Goal: Information Seeking & Learning: Learn about a topic

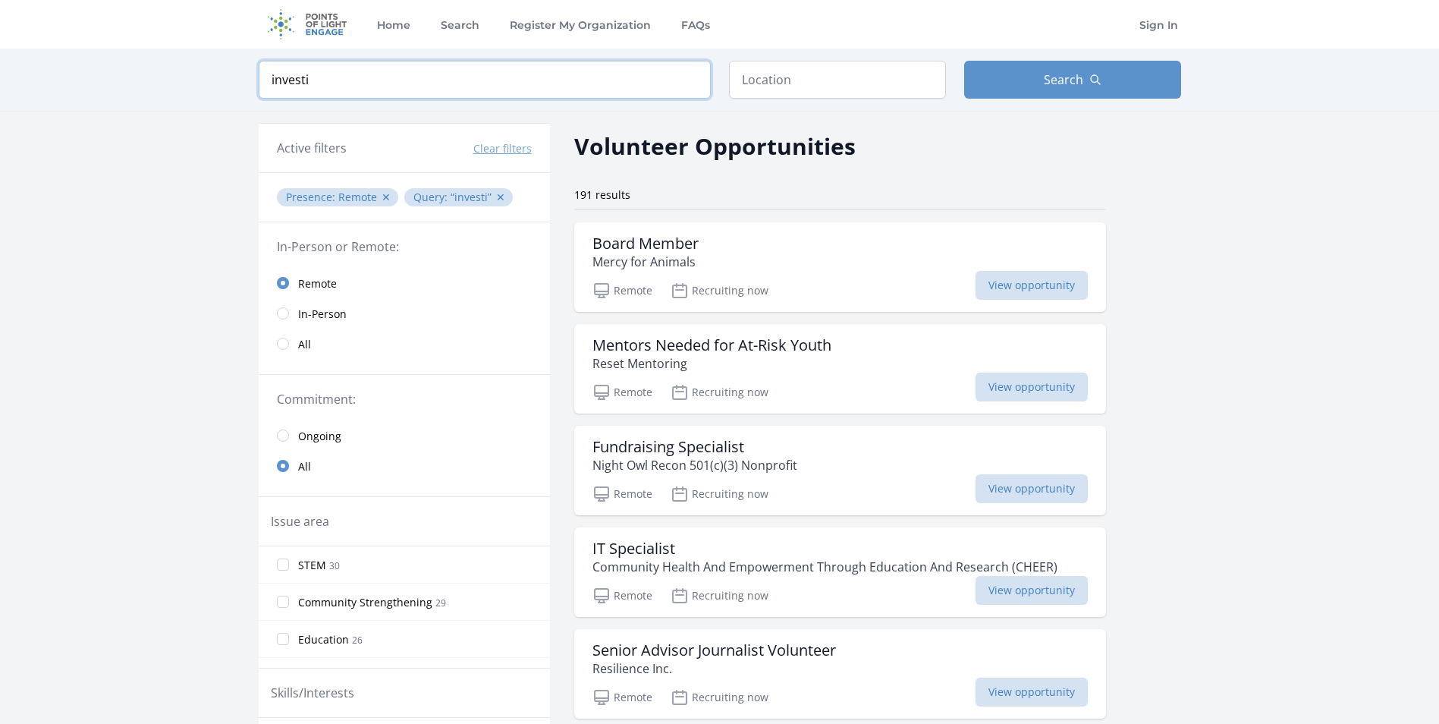
click at [413, 76] on input "investi" at bounding box center [485, 80] width 452 height 38
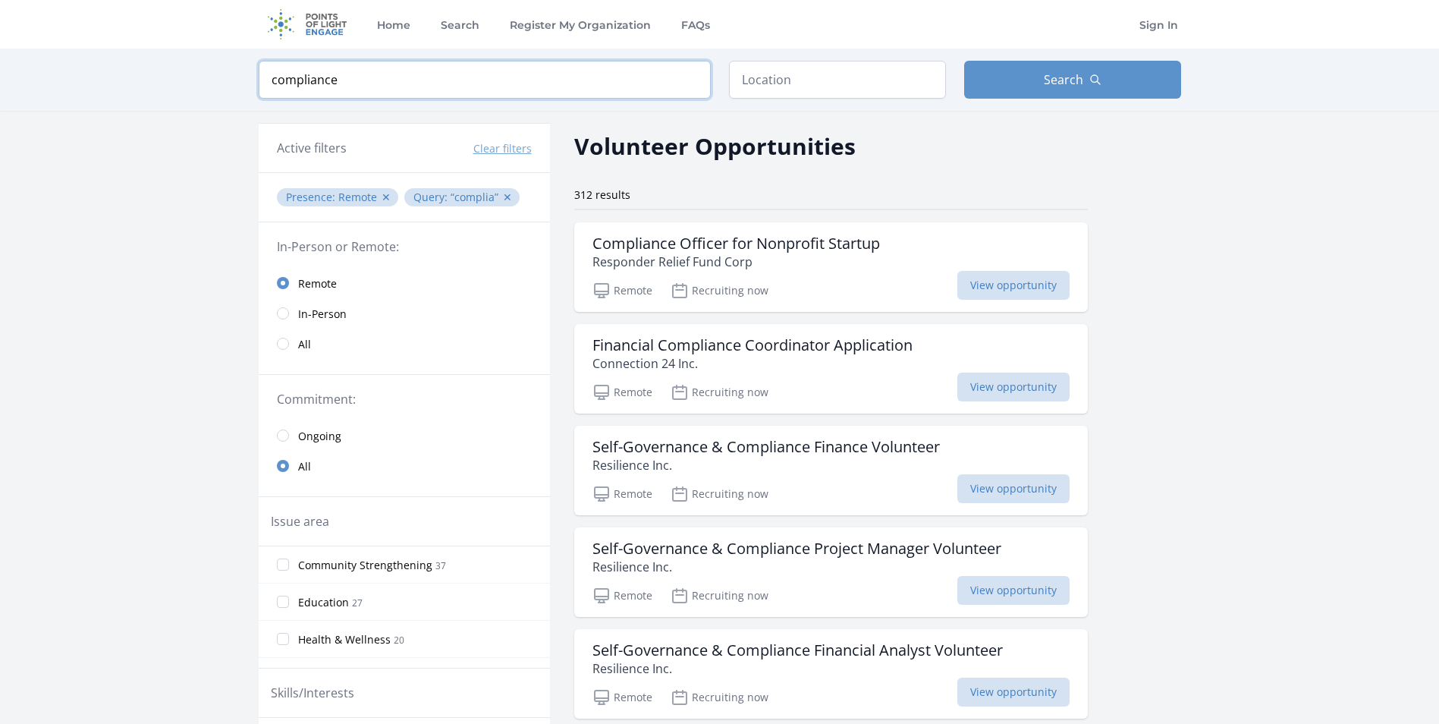
click button "submit" at bounding box center [0, 0] width 0 height 0
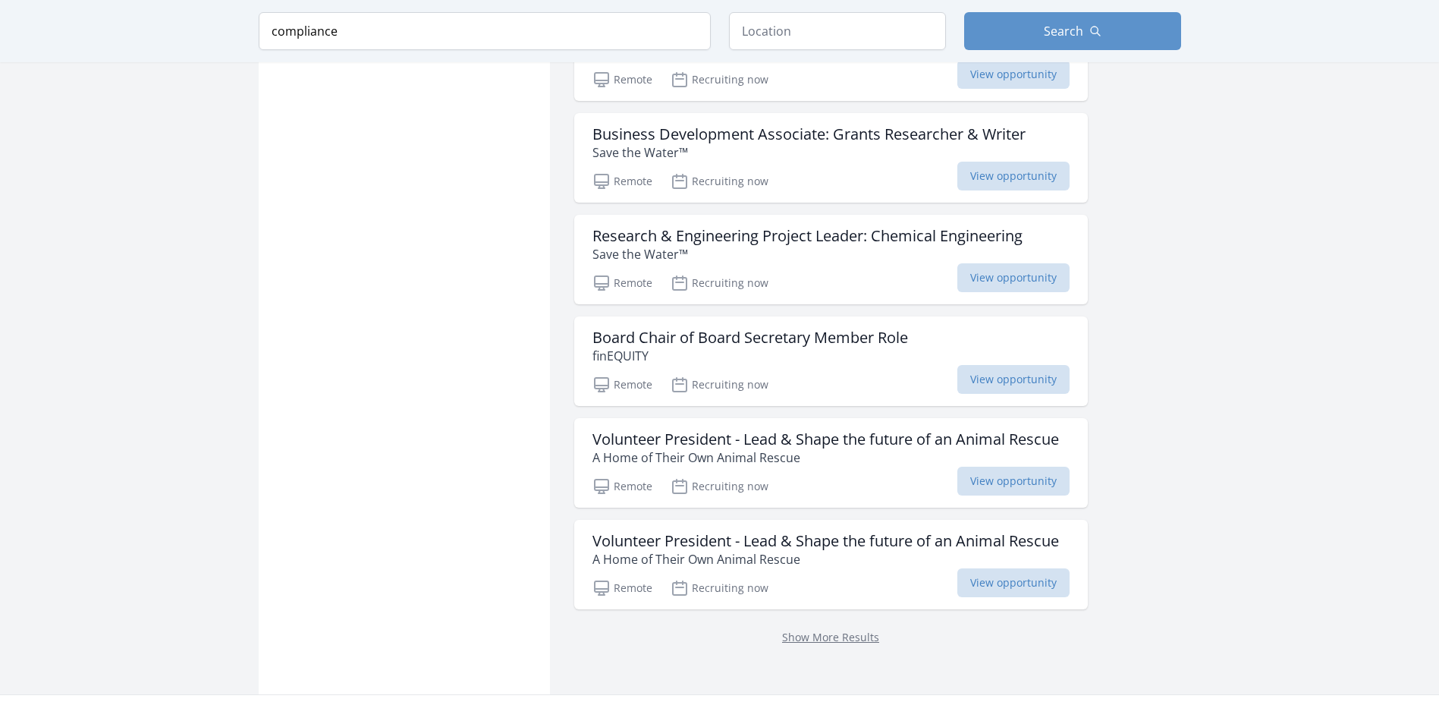
scroll to position [1669, 0]
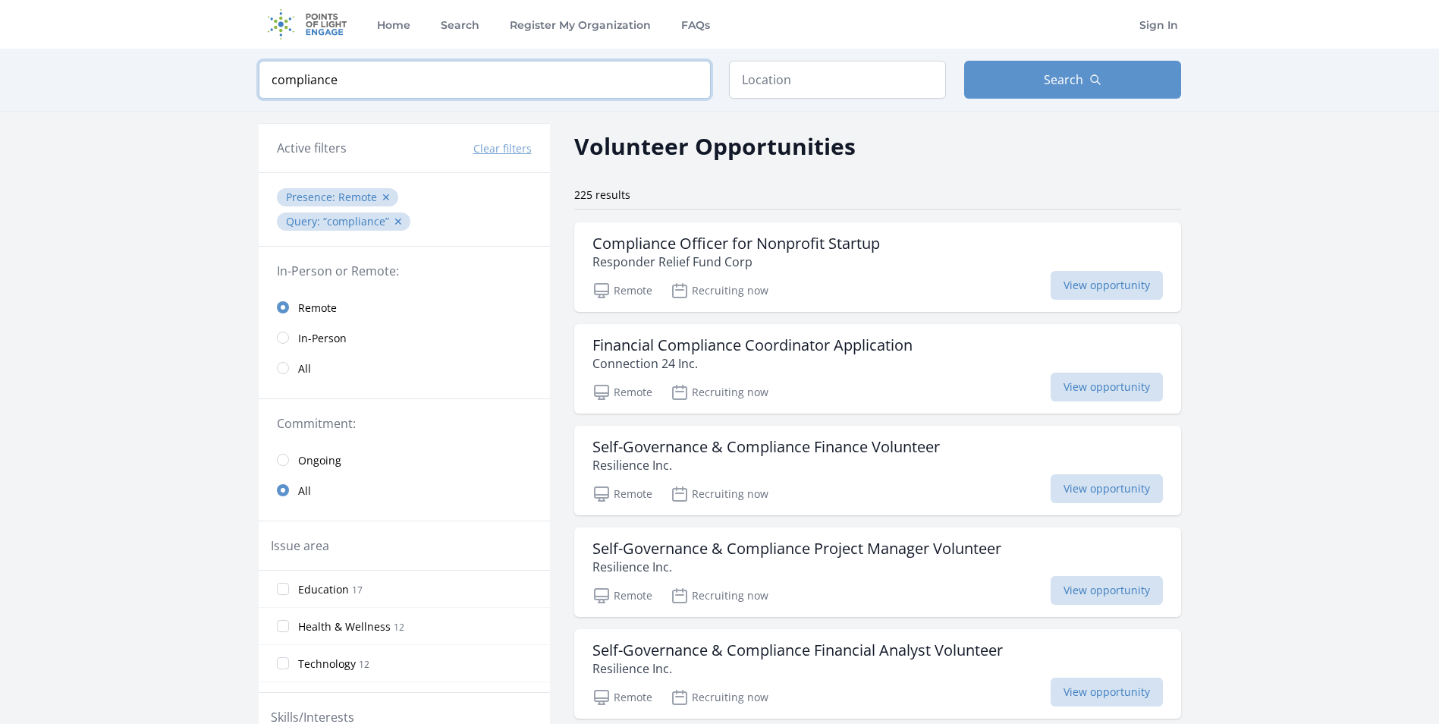
click at [353, 83] on input "compliance" at bounding box center [485, 80] width 452 height 38
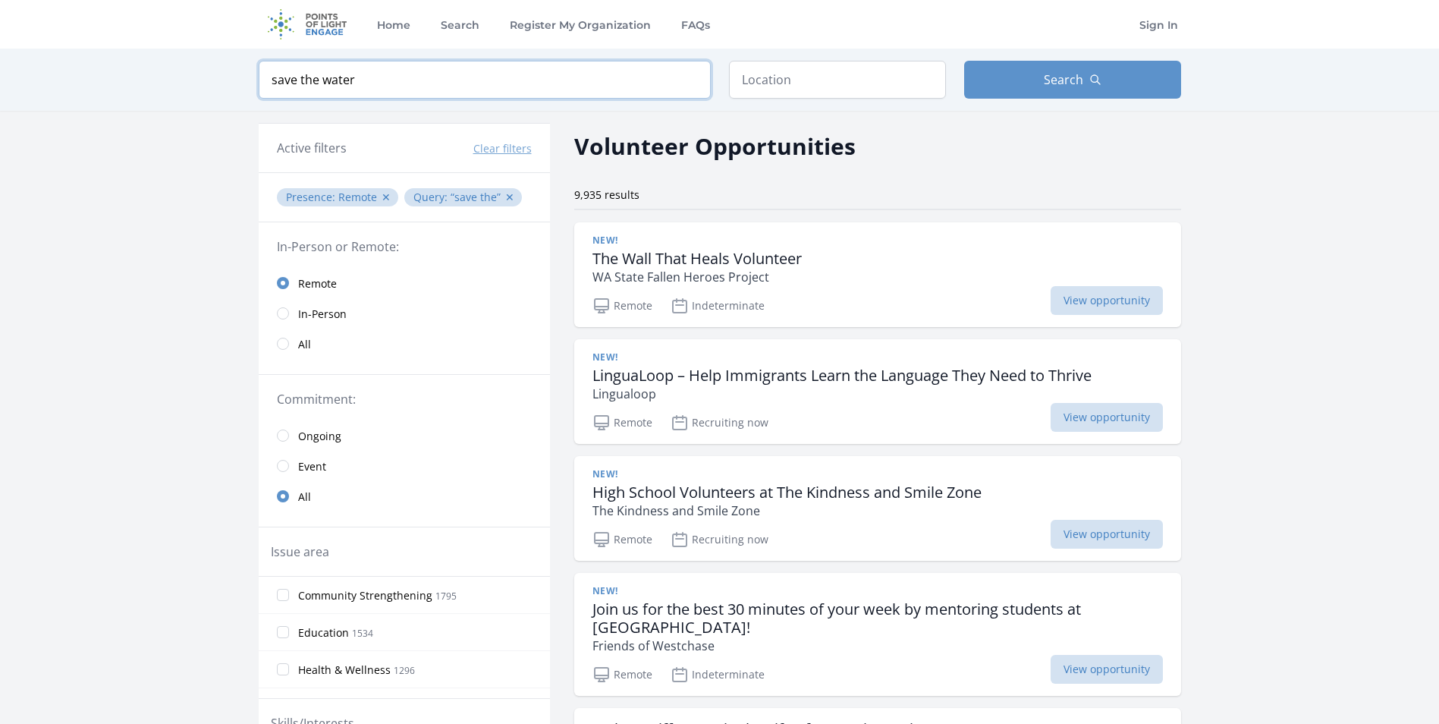
type input "save the water"
click button "submit" at bounding box center [0, 0] width 0 height 0
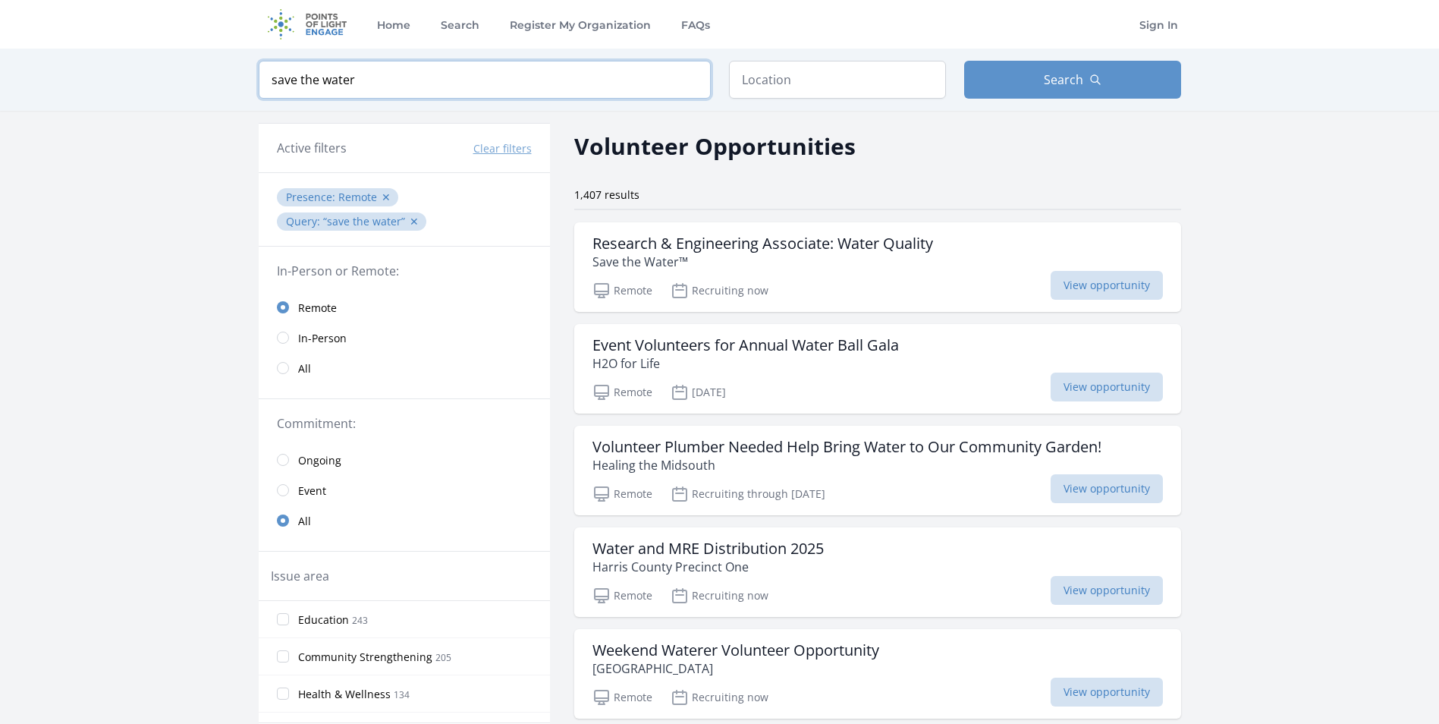
click at [376, 85] on input "save the water" at bounding box center [485, 80] width 452 height 38
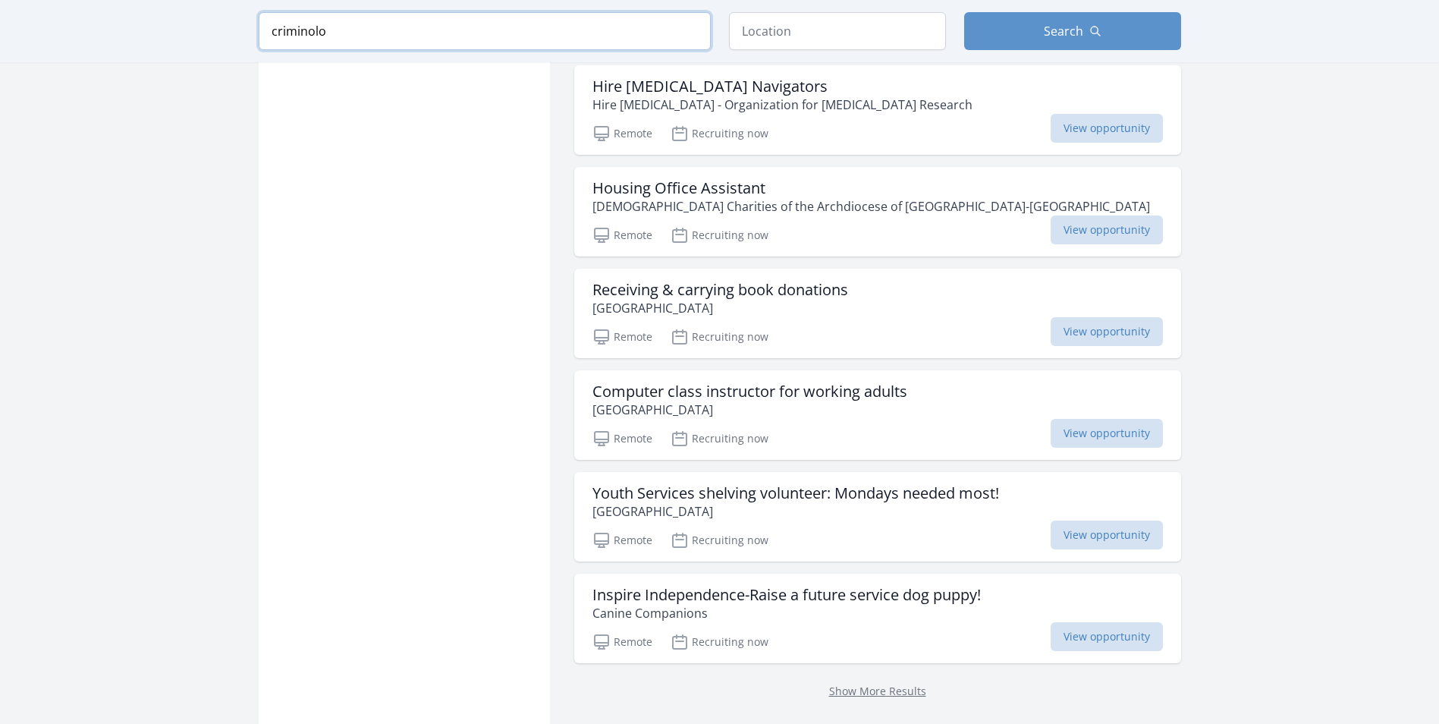
scroll to position [1669, 0]
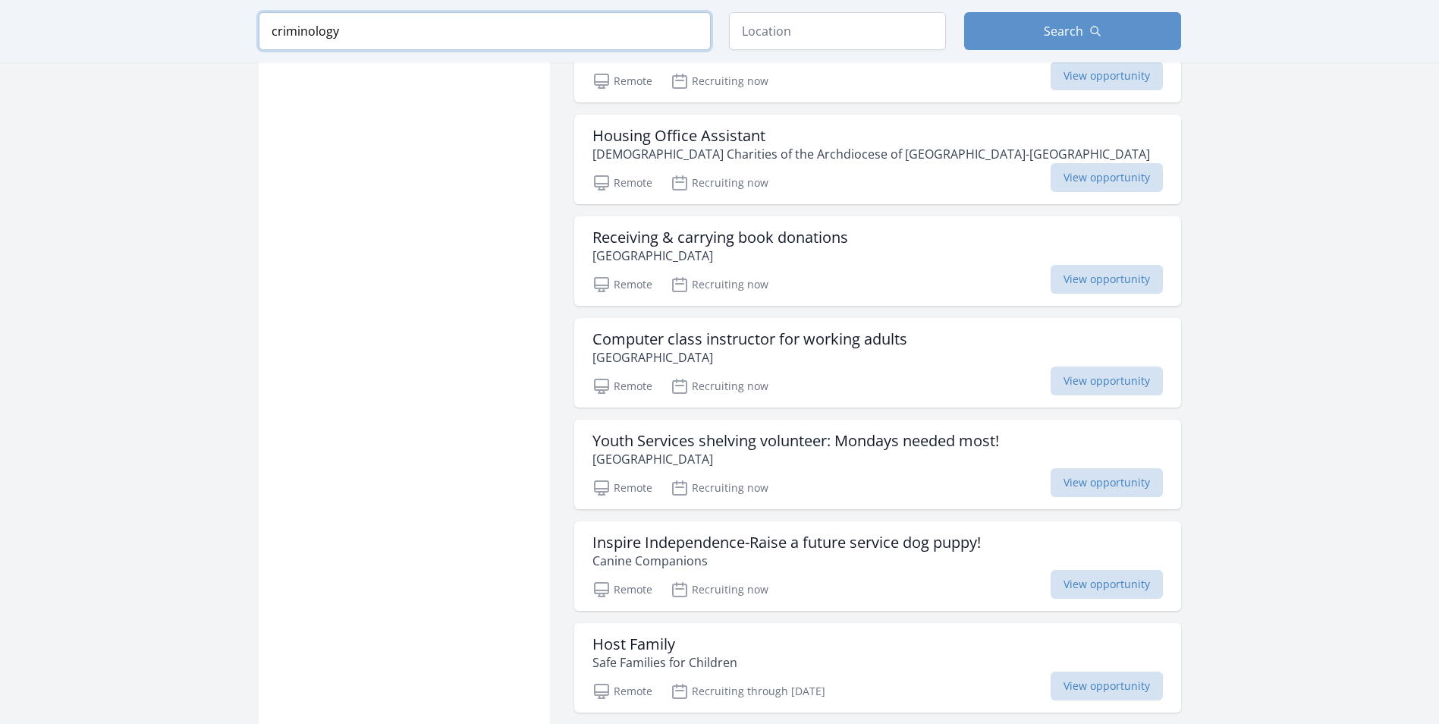
click button "submit" at bounding box center [0, 0] width 0 height 0
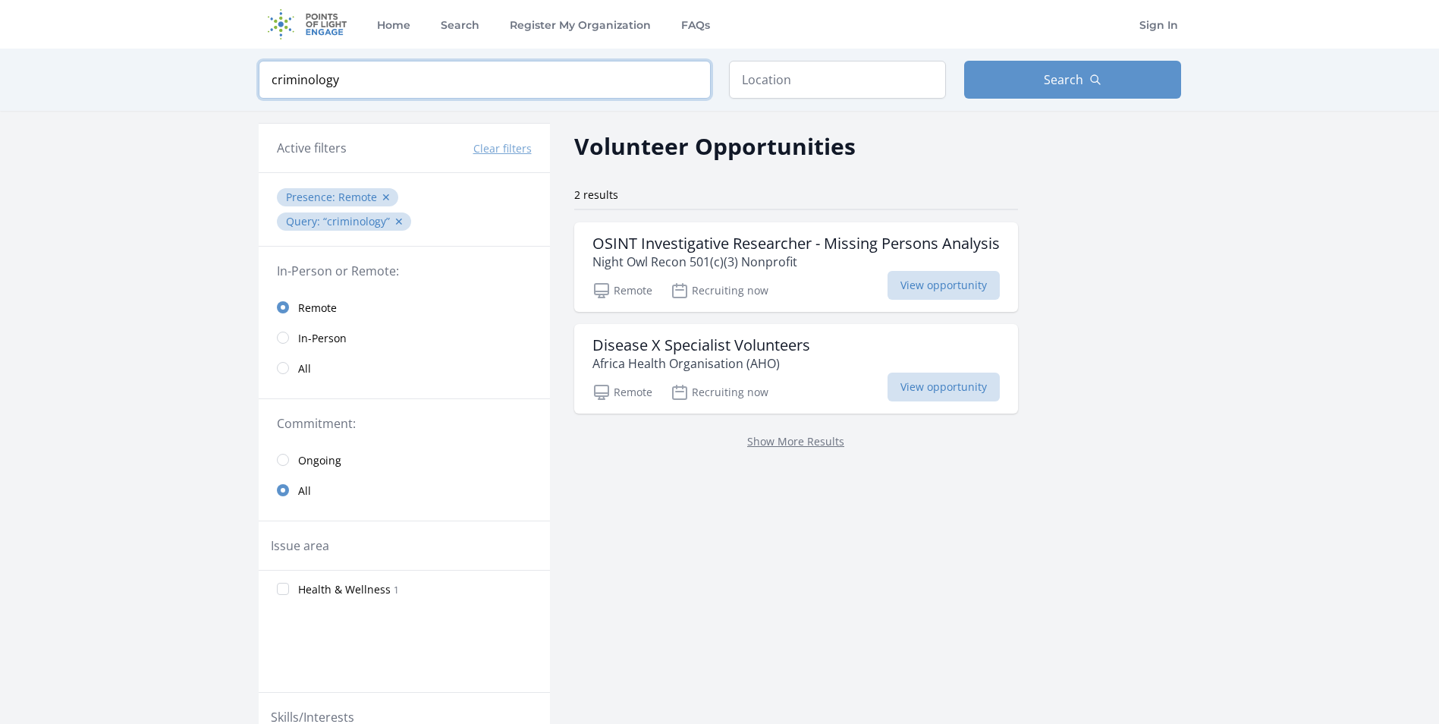
click at [372, 80] on input "criminology" at bounding box center [485, 80] width 452 height 38
click button "submit" at bounding box center [0, 0] width 0 height 0
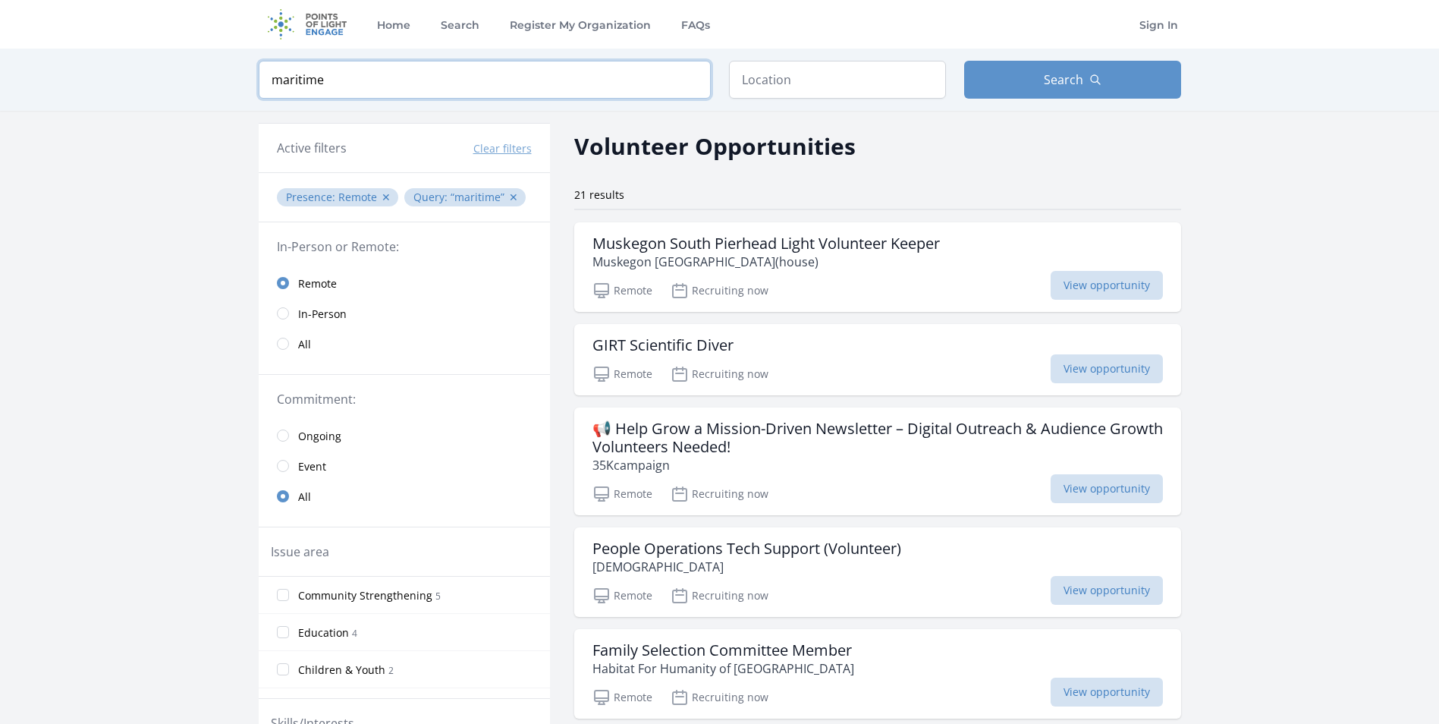
click at [469, 83] on input "maritime" at bounding box center [485, 80] width 452 height 38
type input ""maritime""
click button "submit" at bounding box center [0, 0] width 0 height 0
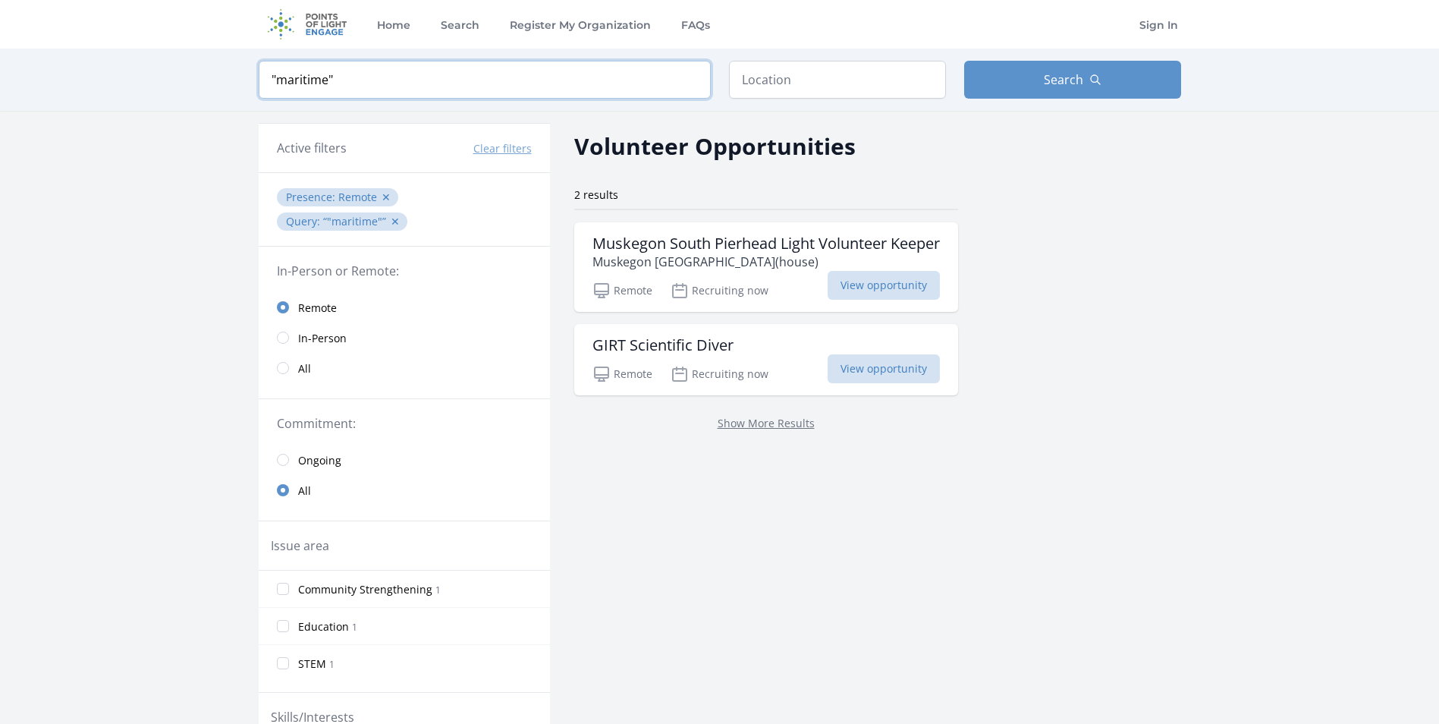
click at [345, 86] on input ""maritime"" at bounding box center [485, 80] width 452 height 38
click at [344, 85] on input ""maritime"" at bounding box center [485, 80] width 452 height 38
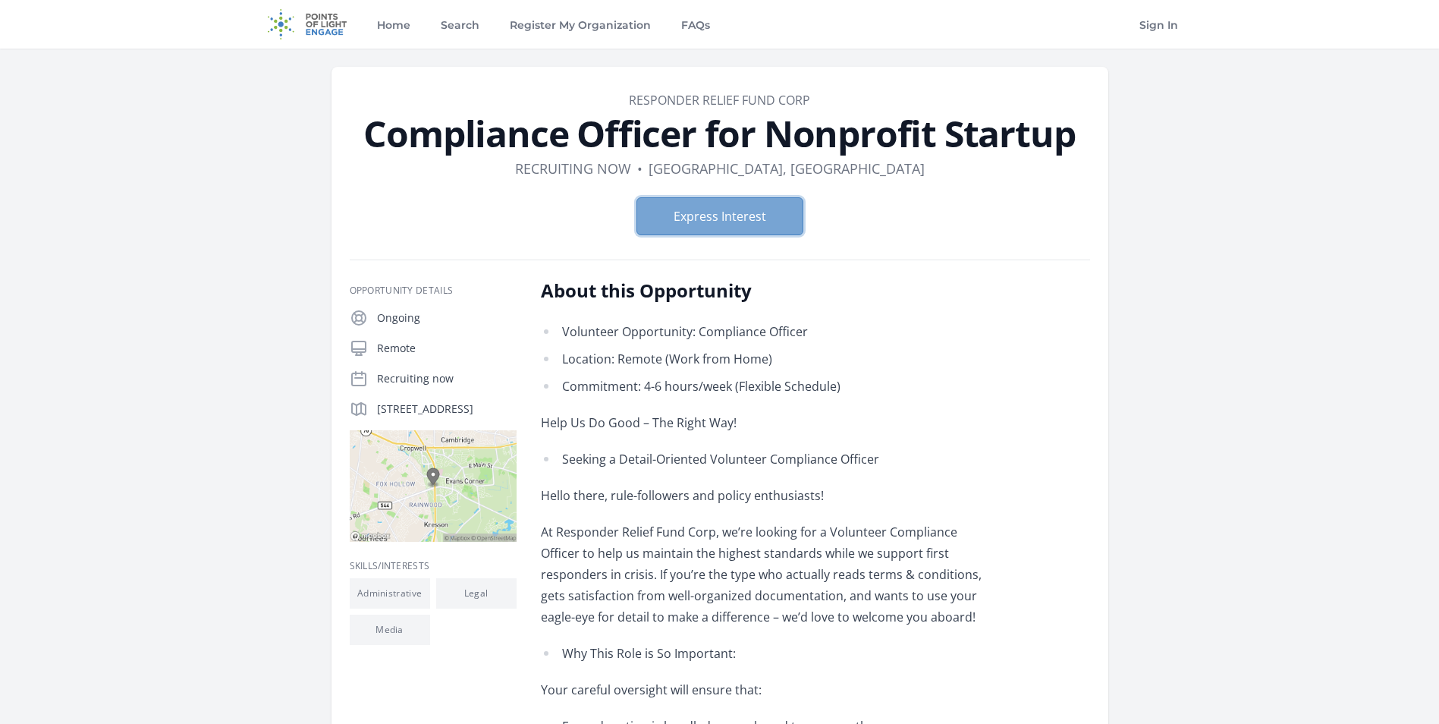
click at [724, 203] on button "Express Interest" at bounding box center [719, 216] width 167 height 38
click at [774, 227] on button "Express Interest" at bounding box center [719, 216] width 167 height 38
click at [716, 221] on button "Express Interest" at bounding box center [719, 216] width 167 height 38
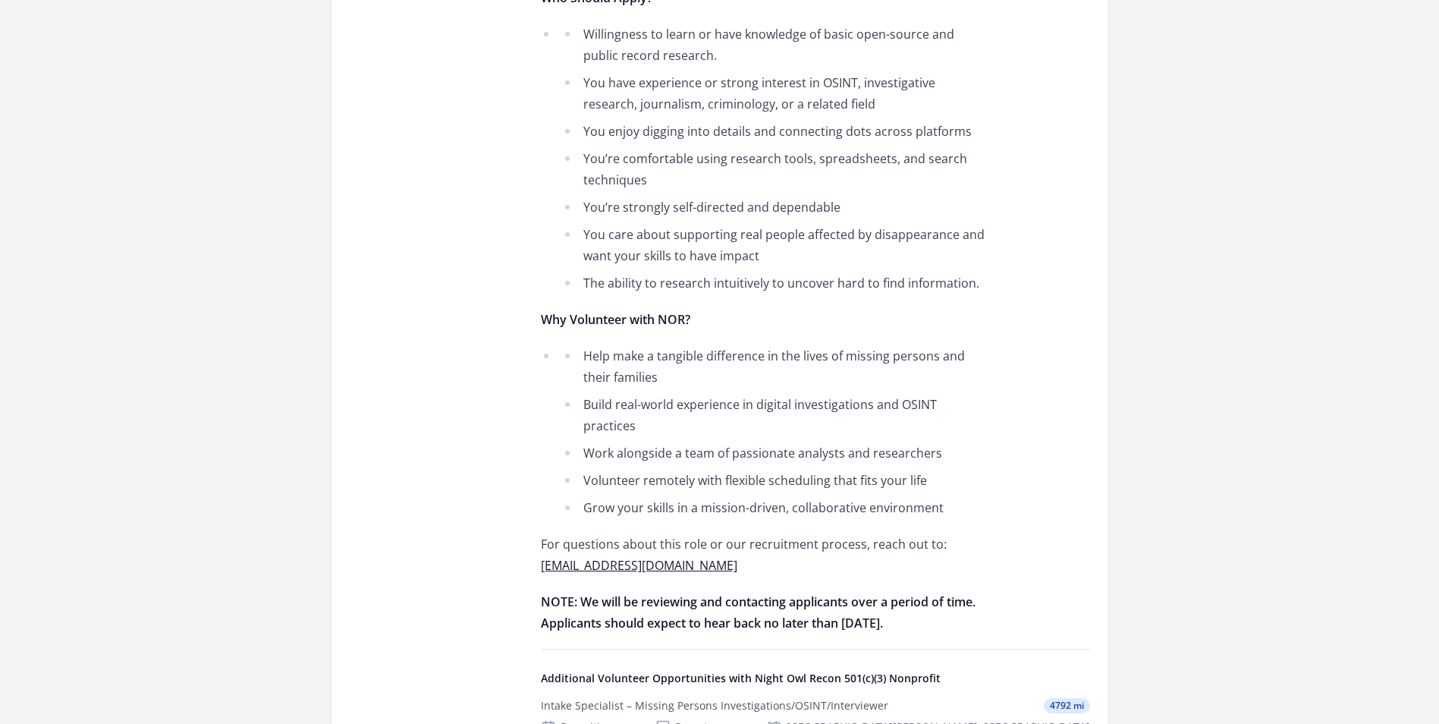
scroll to position [1365, 0]
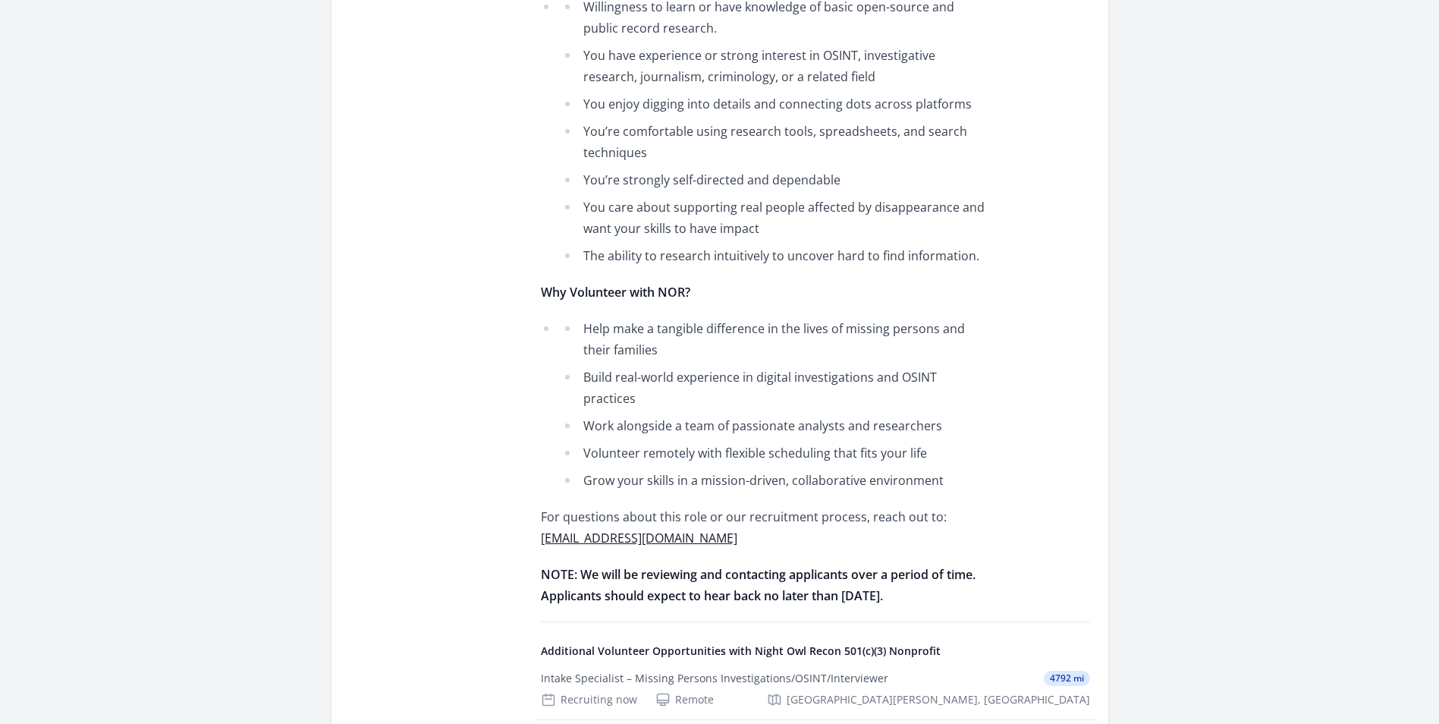
drag, startPoint x: 771, startPoint y: 549, endPoint x: 933, endPoint y: 557, distance: 161.7
click at [933, 498] on p "NOTE: We will be reviewing and contacting applicants over a period of time. App…" at bounding box center [763, 585] width 444 height 42
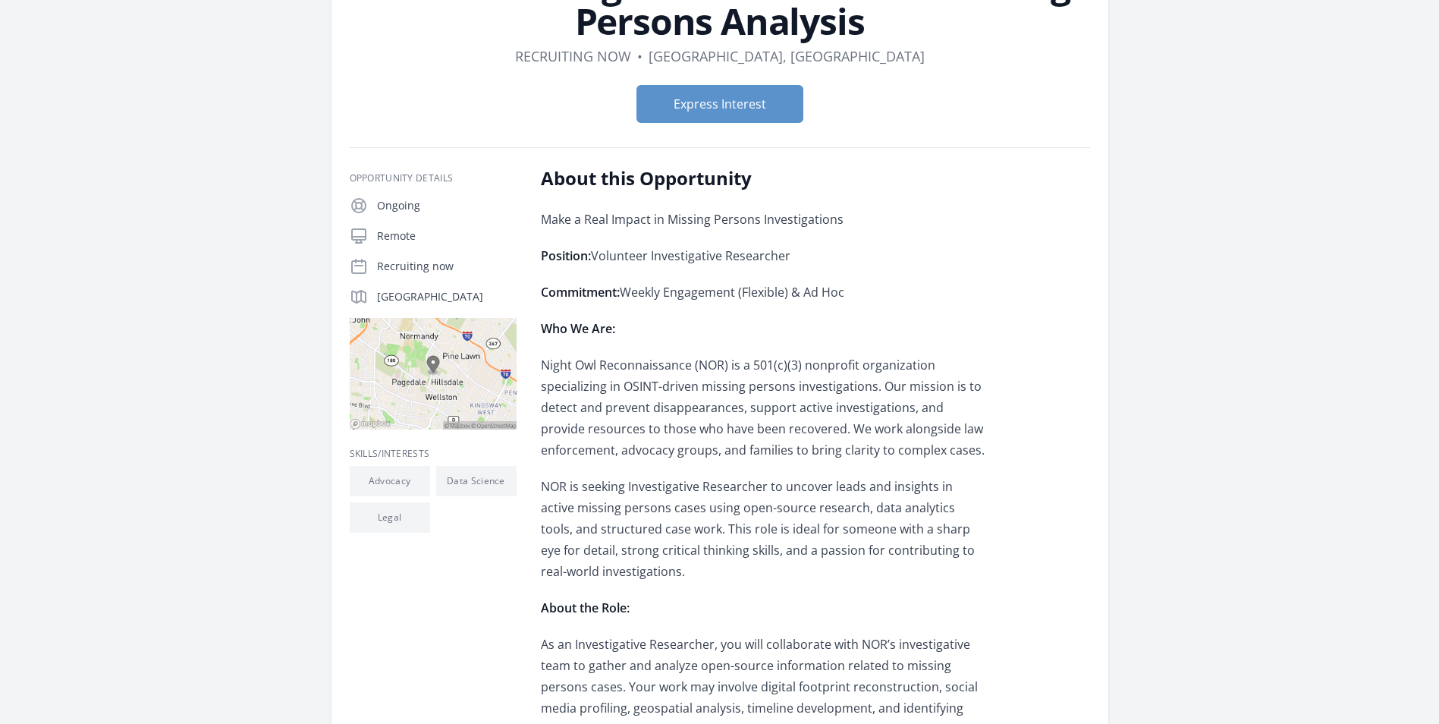
scroll to position [0, 0]
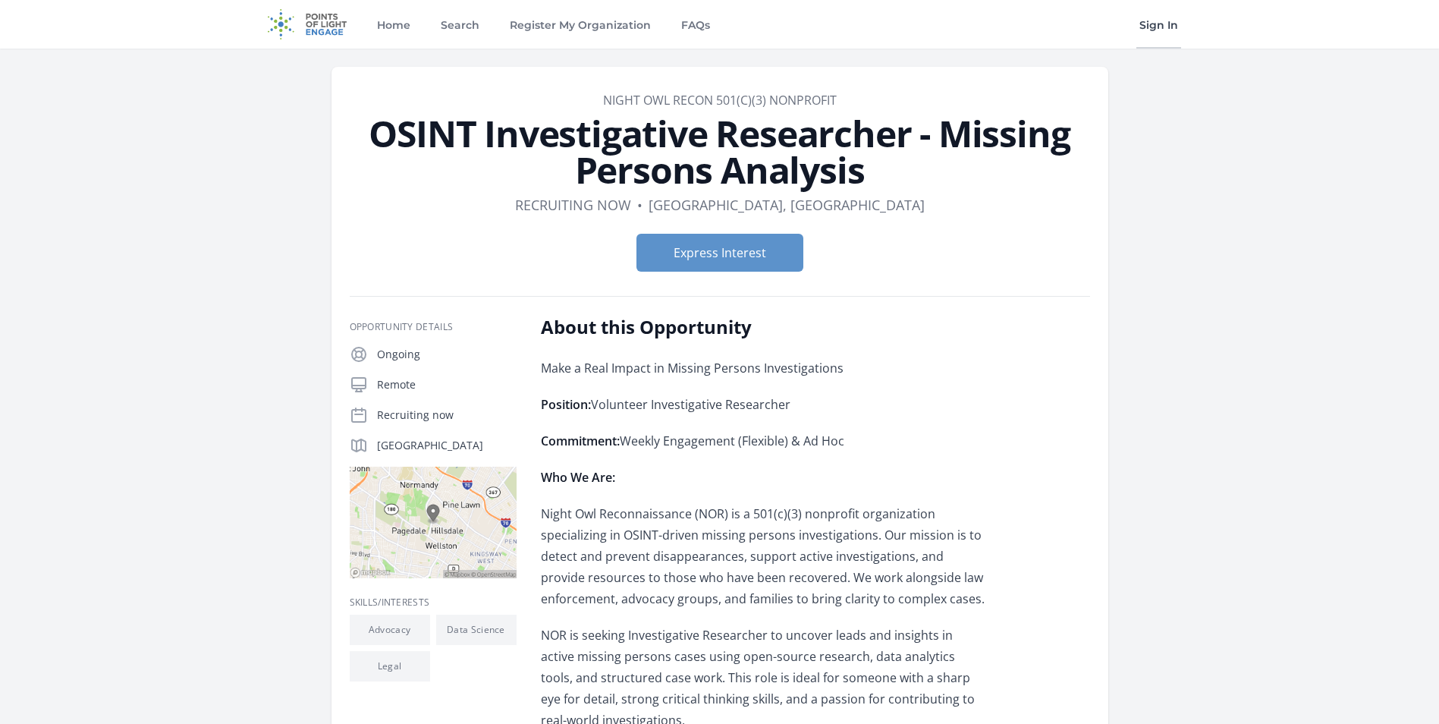
click at [937, 19] on link "Sign In" at bounding box center [1158, 24] width 45 height 49
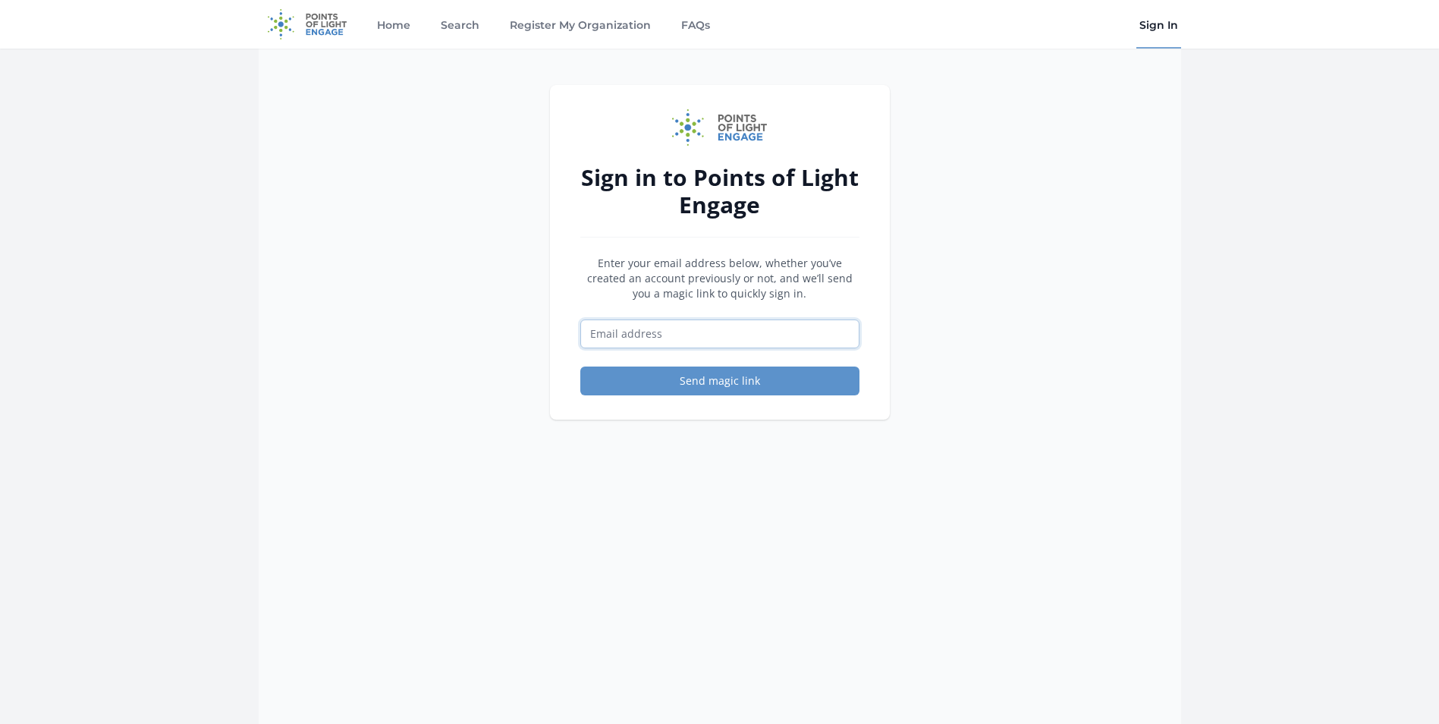
click at [721, 330] on input "Email address" at bounding box center [719, 333] width 279 height 29
type input "lila.fero09@gmail.com"
click at [722, 335] on input "lila.fero09@gmail.com" at bounding box center [719, 333] width 279 height 29
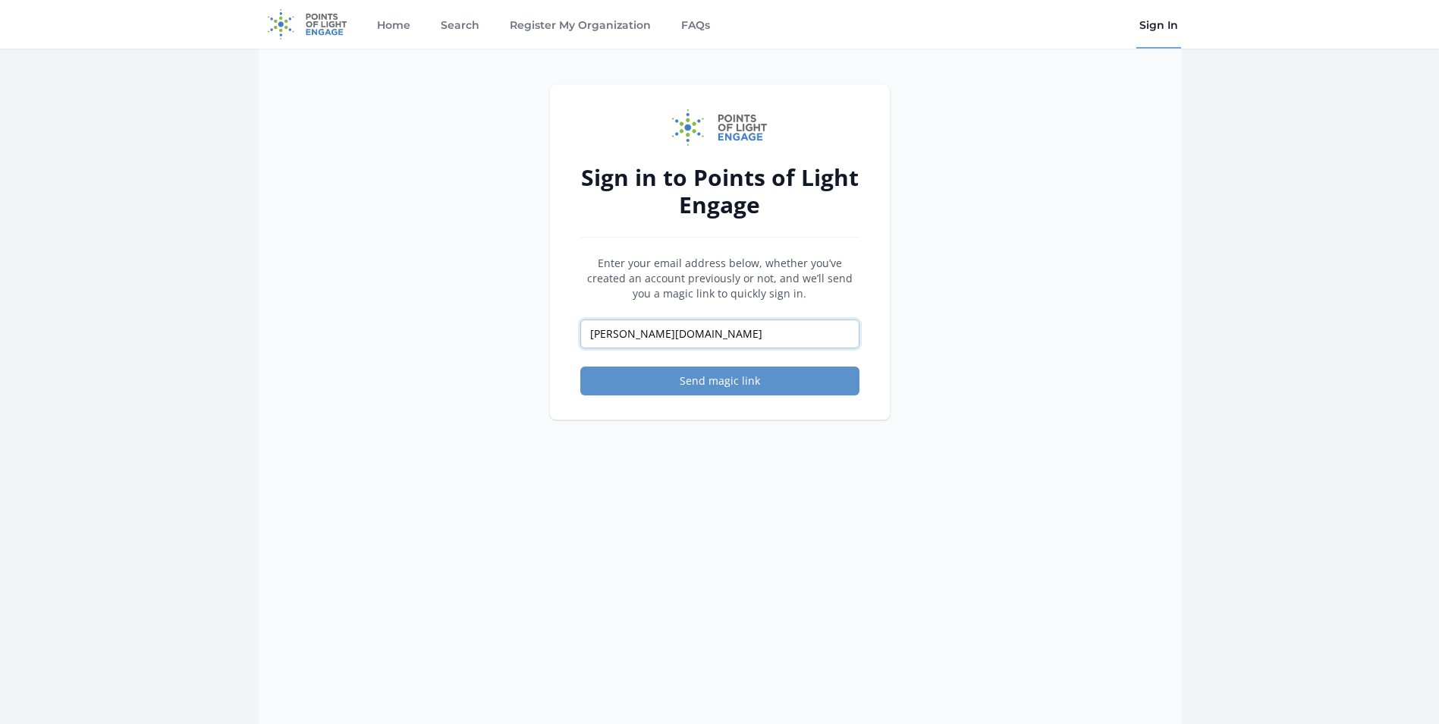
click at [580, 366] on button "Send magic link" at bounding box center [719, 380] width 279 height 29
click at [638, 338] on input "lila.fero09gmail.com" at bounding box center [719, 333] width 279 height 29
click at [636, 330] on input "lila.fero09gmail.com" at bounding box center [719, 333] width 279 height 29
type input "[PERSON_NAME][EMAIL_ADDRESS][DOMAIN_NAME]"
click at [774, 383] on button "Send magic link" at bounding box center [719, 380] width 279 height 29
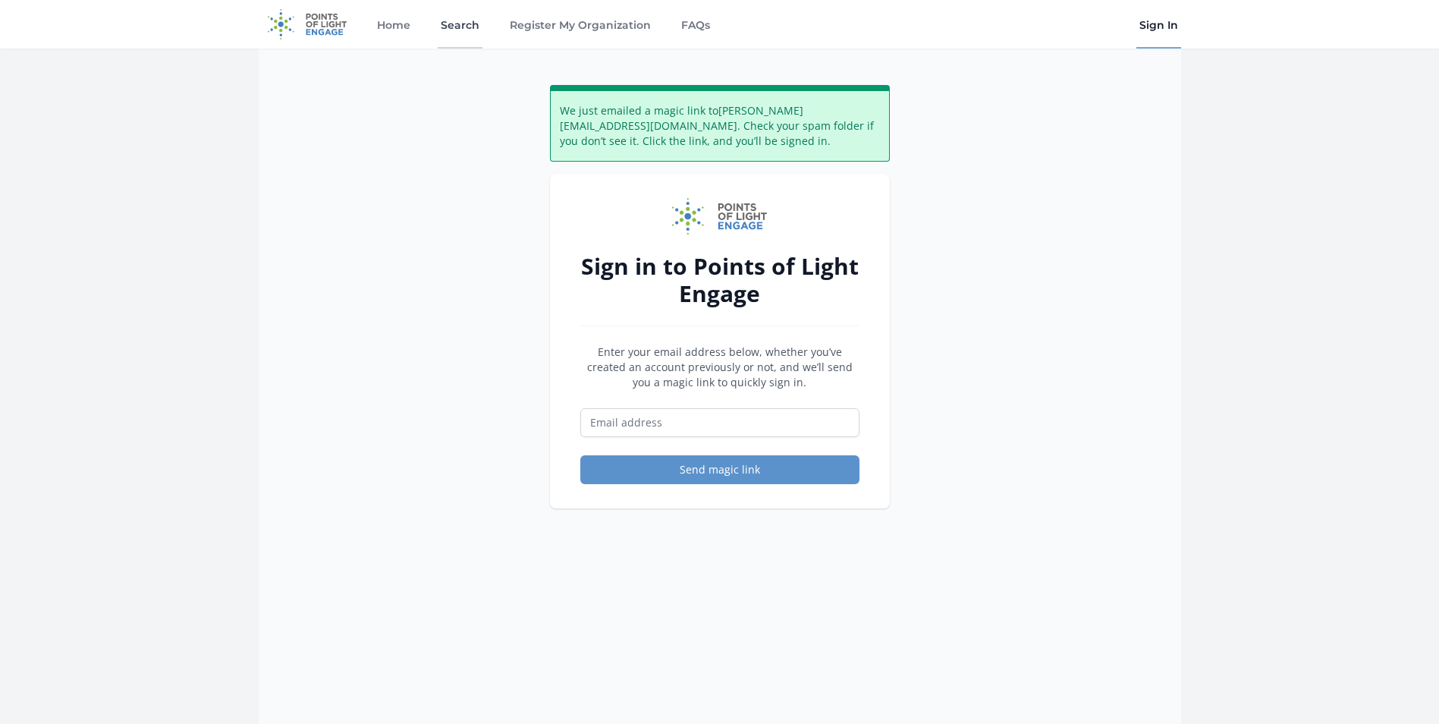
click at [447, 27] on link "Search" at bounding box center [460, 24] width 45 height 49
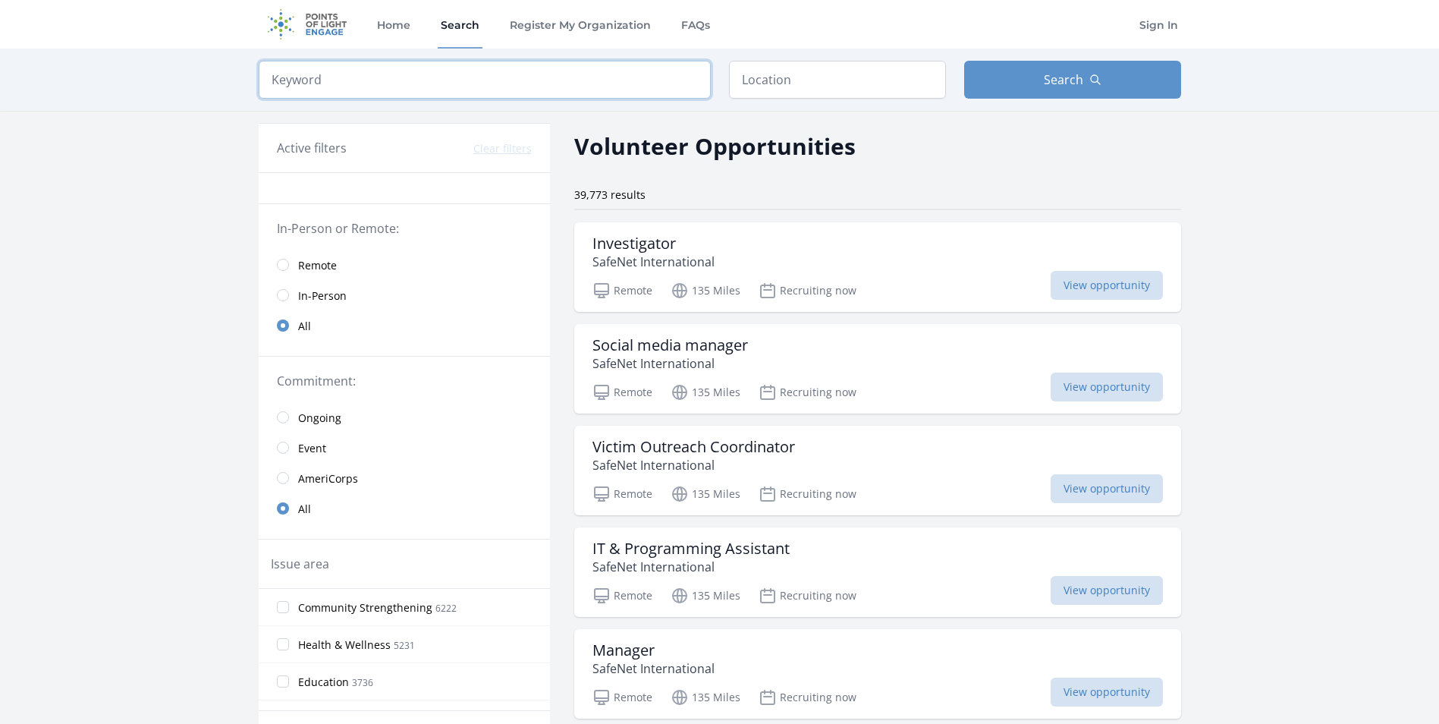
click at [419, 75] on input "search" at bounding box center [485, 80] width 452 height 38
type input "compliance"
click button "submit" at bounding box center [0, 0] width 0 height 0
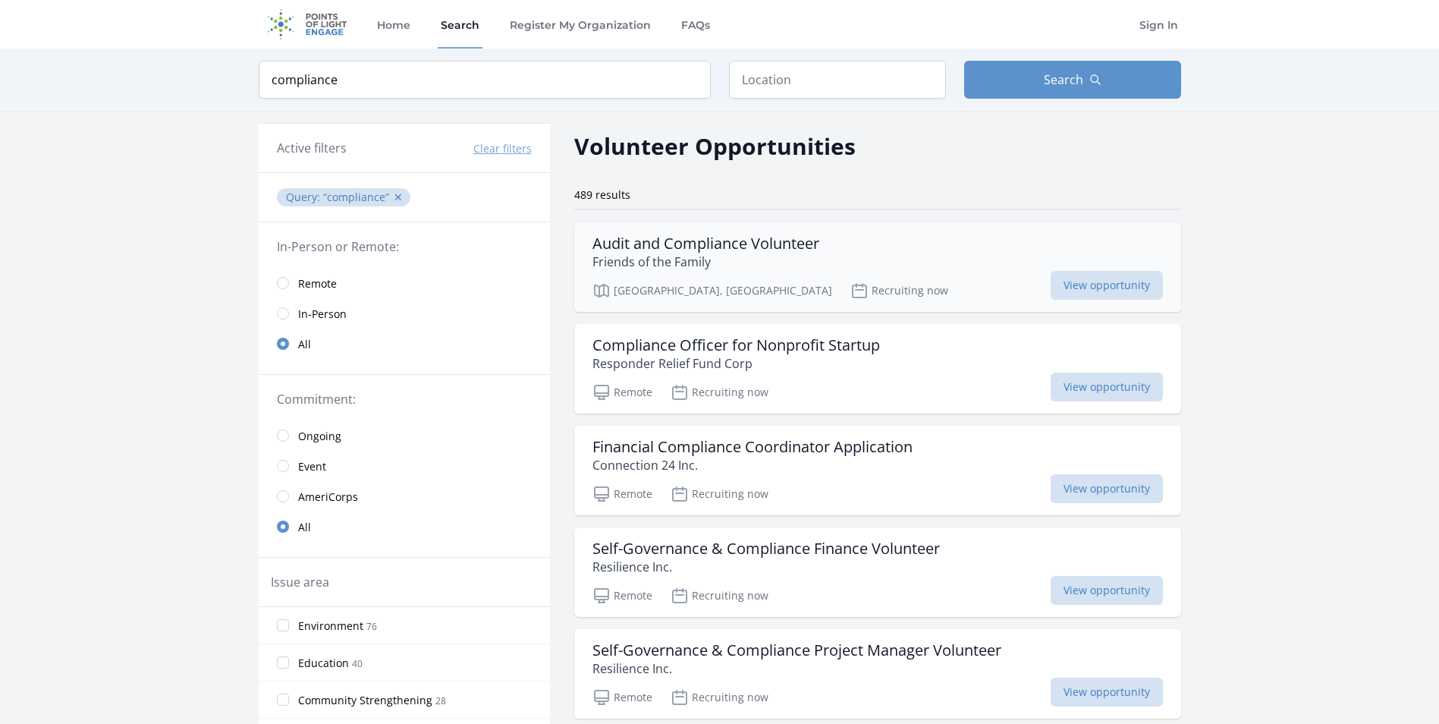
click at [755, 240] on h3 "Audit and Compliance Volunteer" at bounding box center [705, 243] width 227 height 18
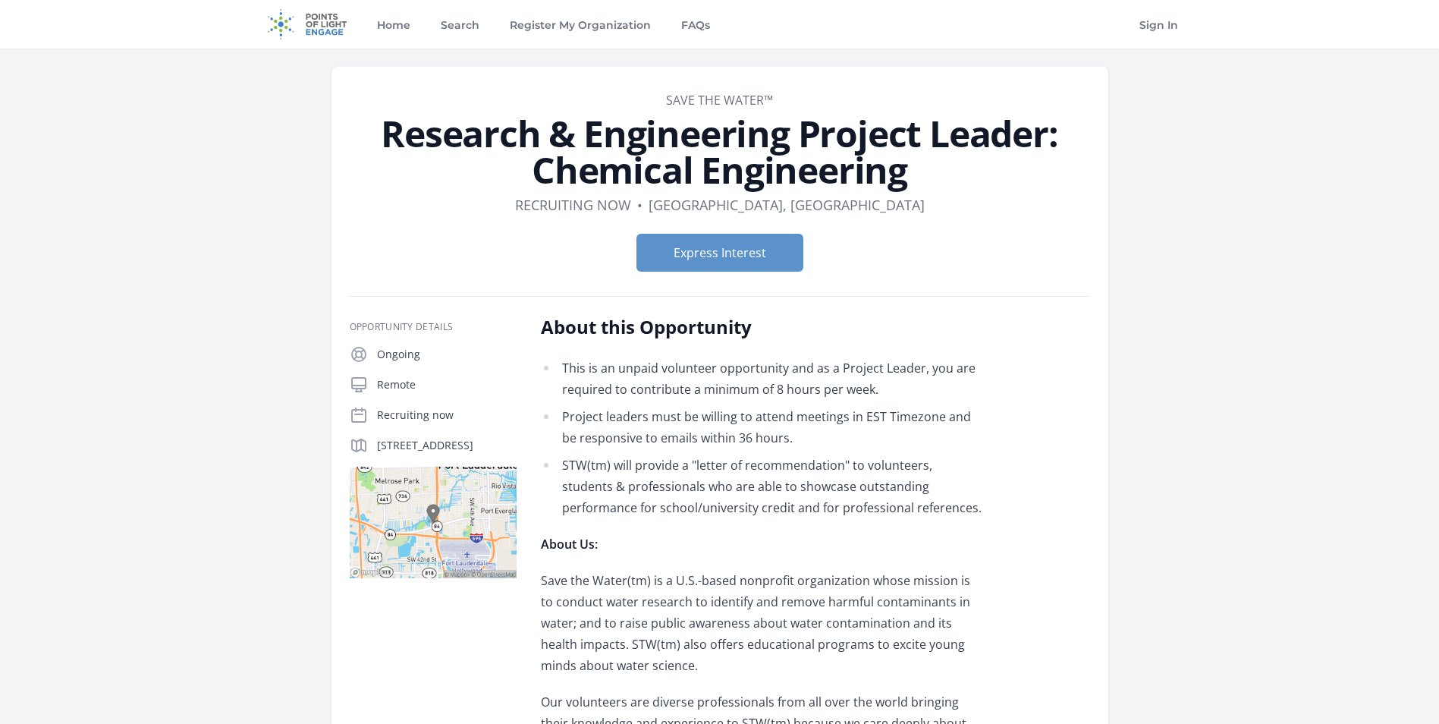
click at [683, 100] on link "Save the Water™" at bounding box center [719, 100] width 107 height 17
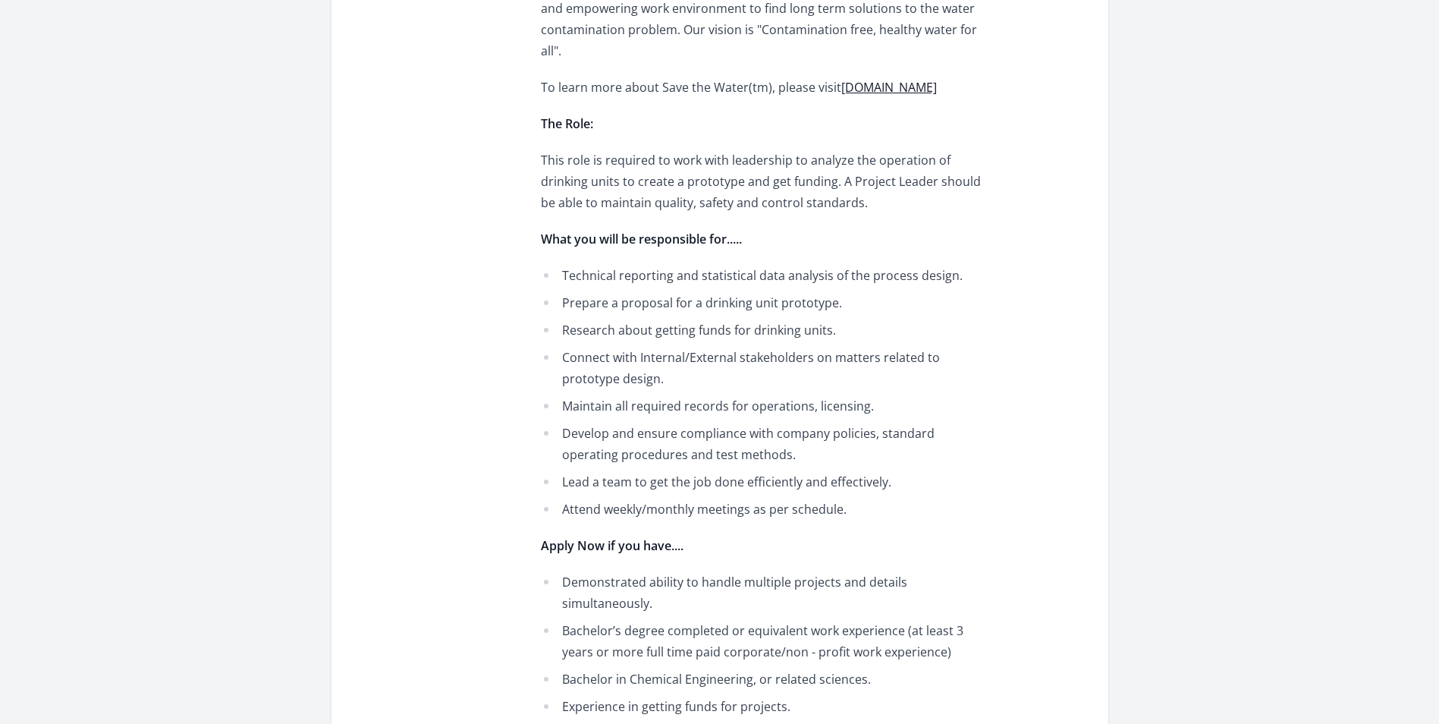
scroll to position [758, 0]
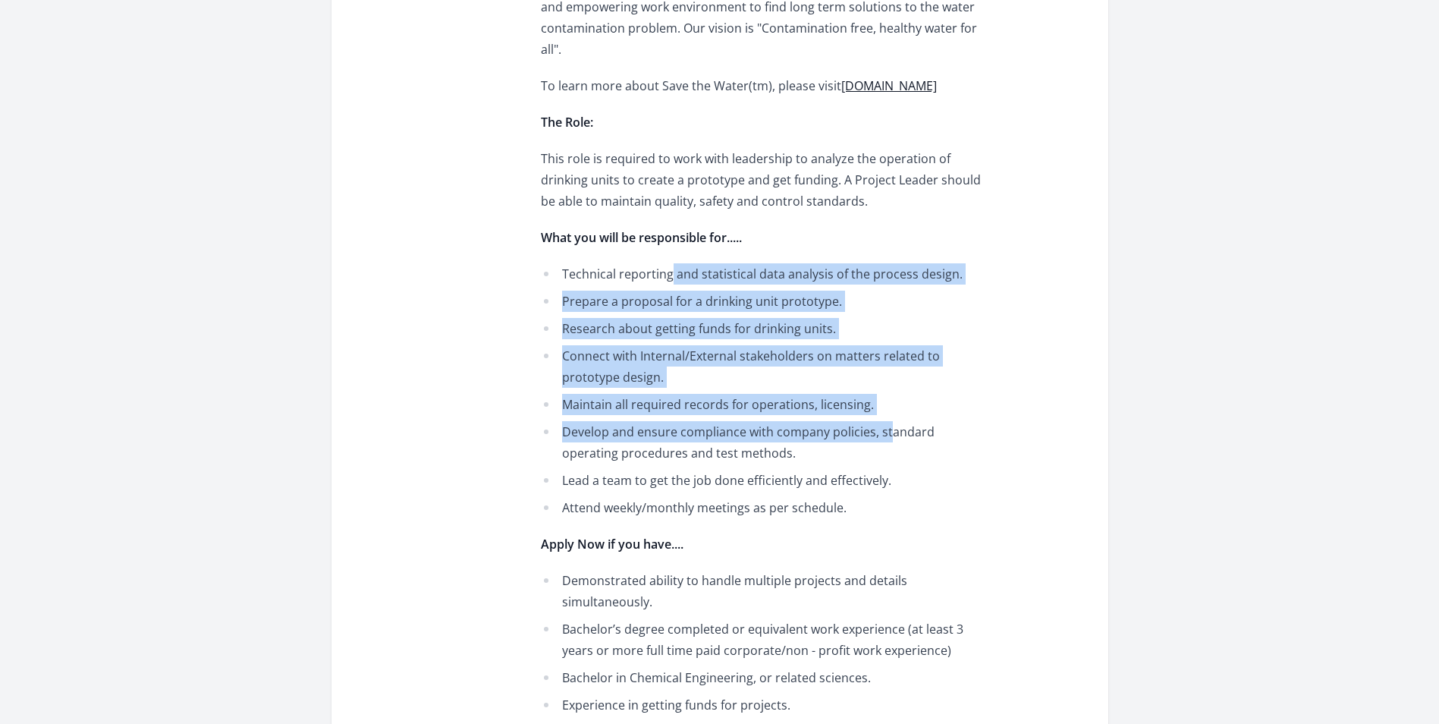
drag, startPoint x: 667, startPoint y: 275, endPoint x: 902, endPoint y: 479, distance: 310.2
click at [902, 479] on ul "Technical reporting and statistical data analysis of the process design. Prepar…" at bounding box center [763, 390] width 444 height 255
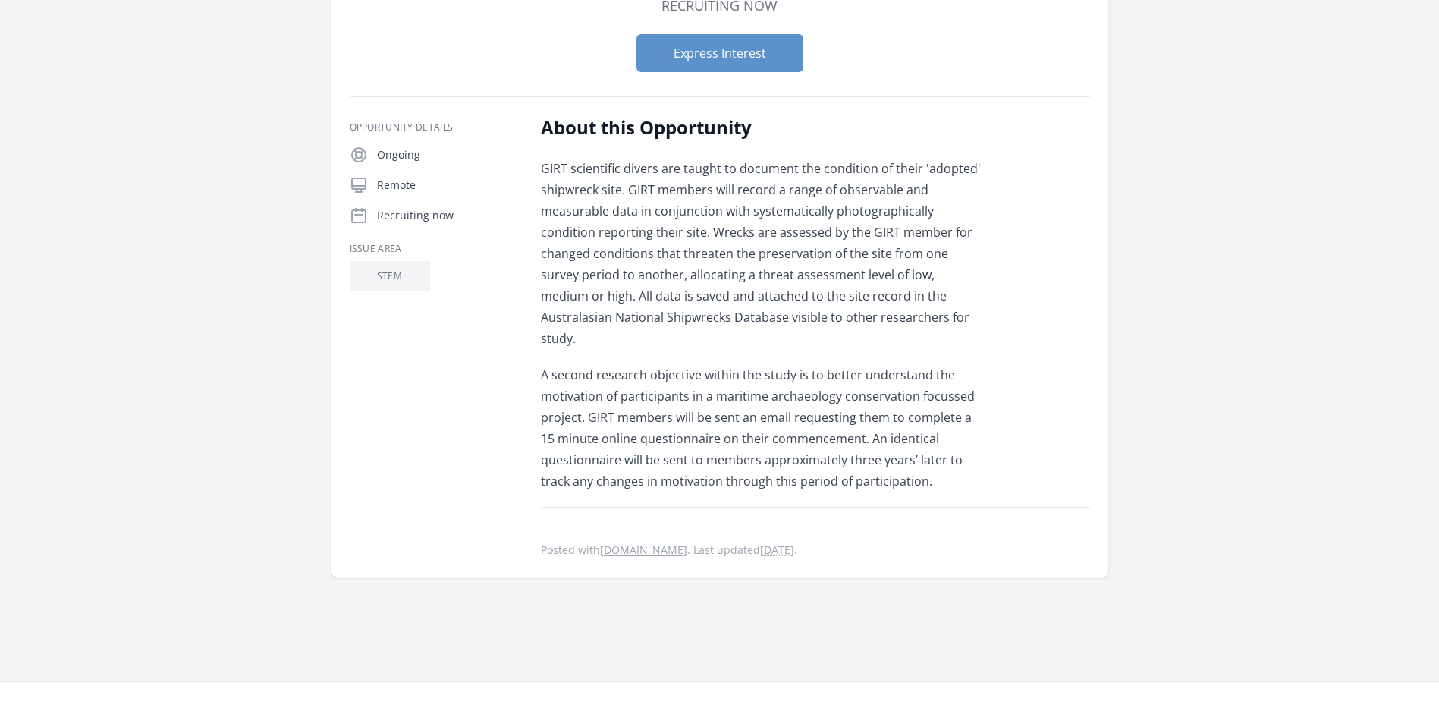
scroll to position [152, 0]
